Goal: Information Seeking & Learning: Learn about a topic

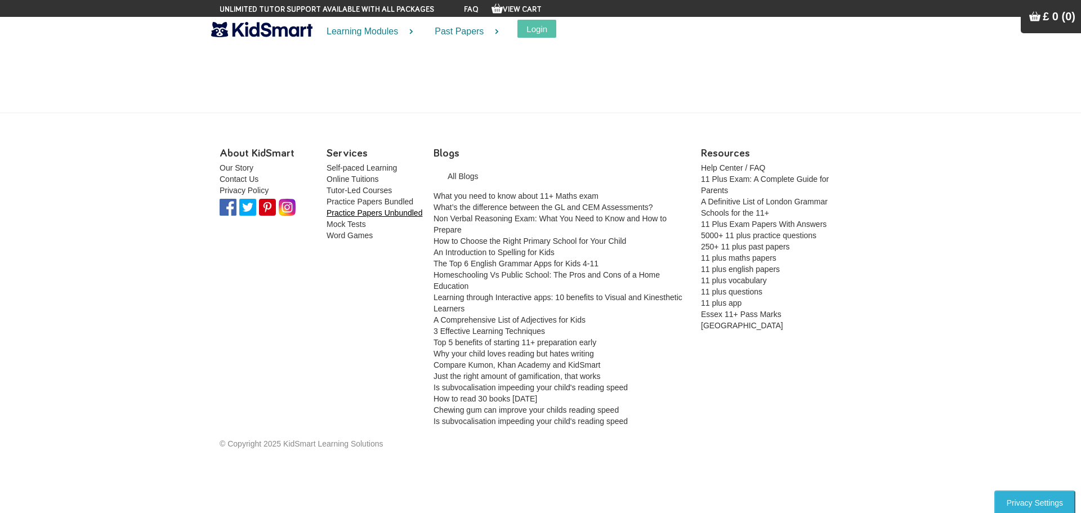
click at [351, 214] on link "Practice Papers Unbundled" at bounding box center [374, 212] width 96 height 9
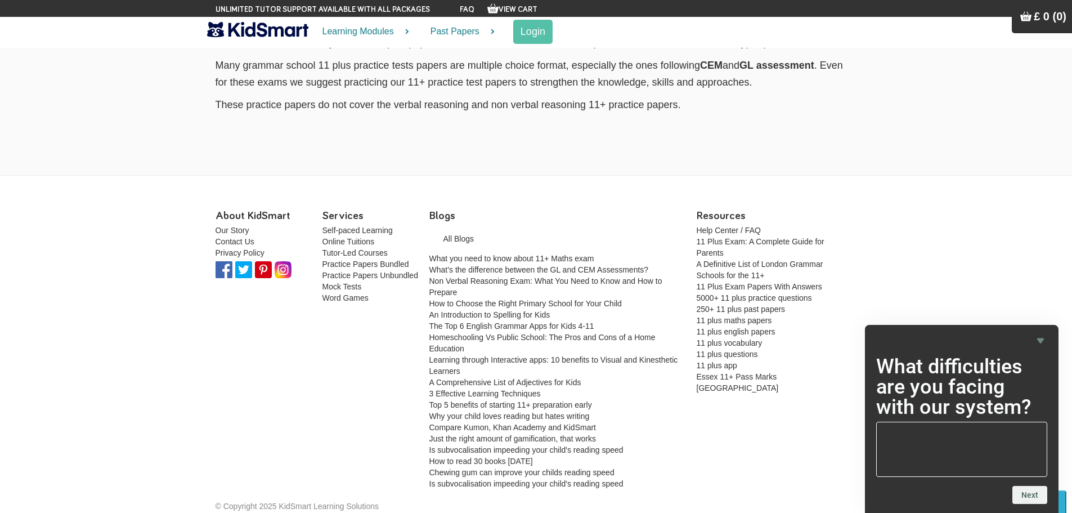
scroll to position [2059, 0]
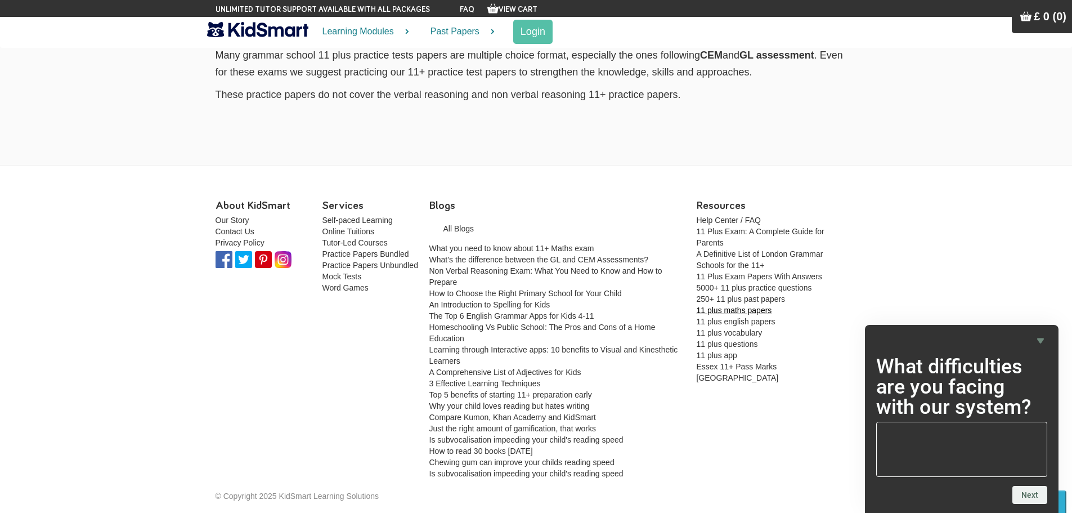
click at [760, 308] on link "11 plus maths papers" at bounding box center [734, 310] width 75 height 9
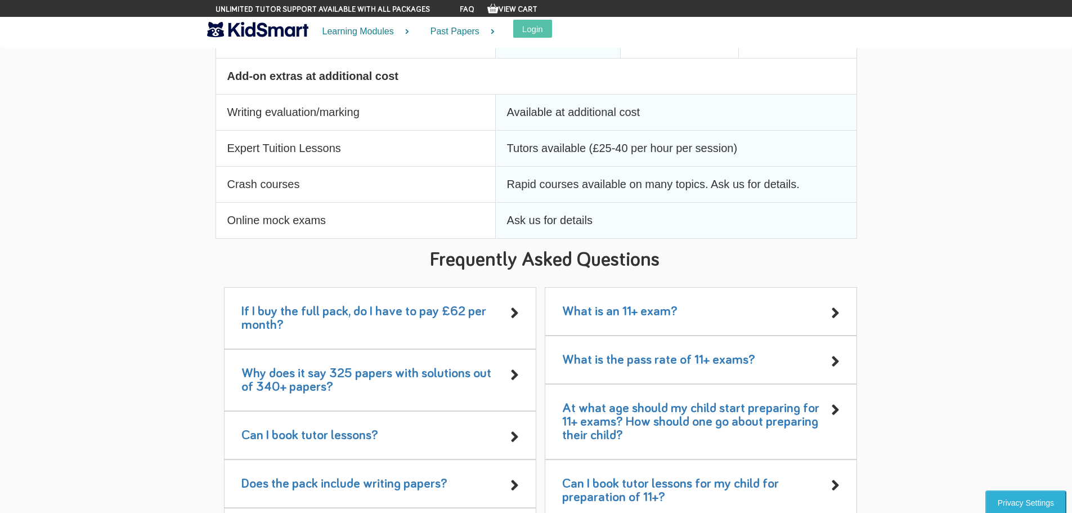
scroll to position [2195, 0]
